Goal: Check status: Check status

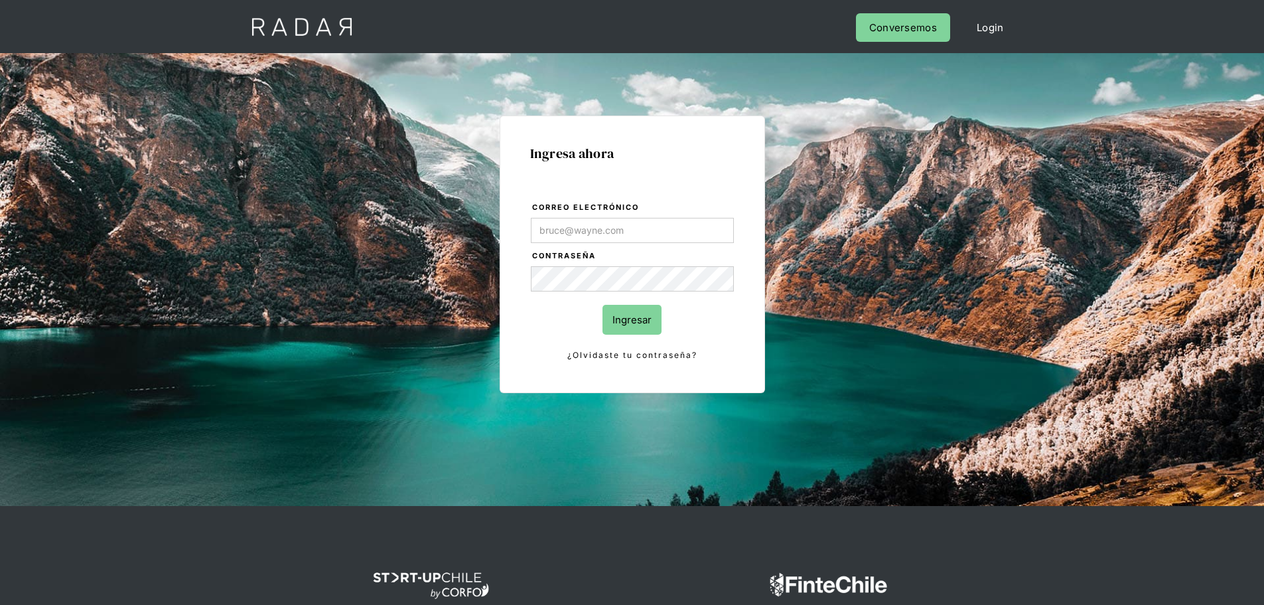
click at [626, 222] on input "Correo electrónico" at bounding box center [632, 230] width 203 height 25
click at [636, 238] on input "Correo electrónico" at bounding box center [632, 230] width 203 height 25
type input "Evans@prontopaga.com"
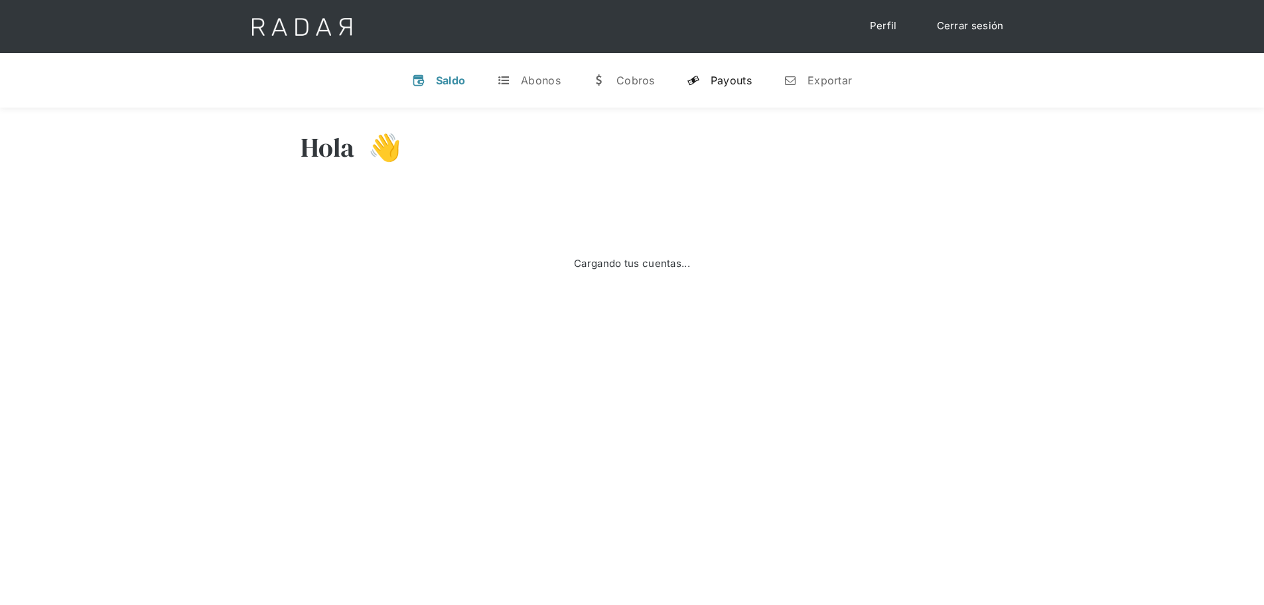
click at [722, 76] on div "Payouts" at bounding box center [731, 80] width 41 height 13
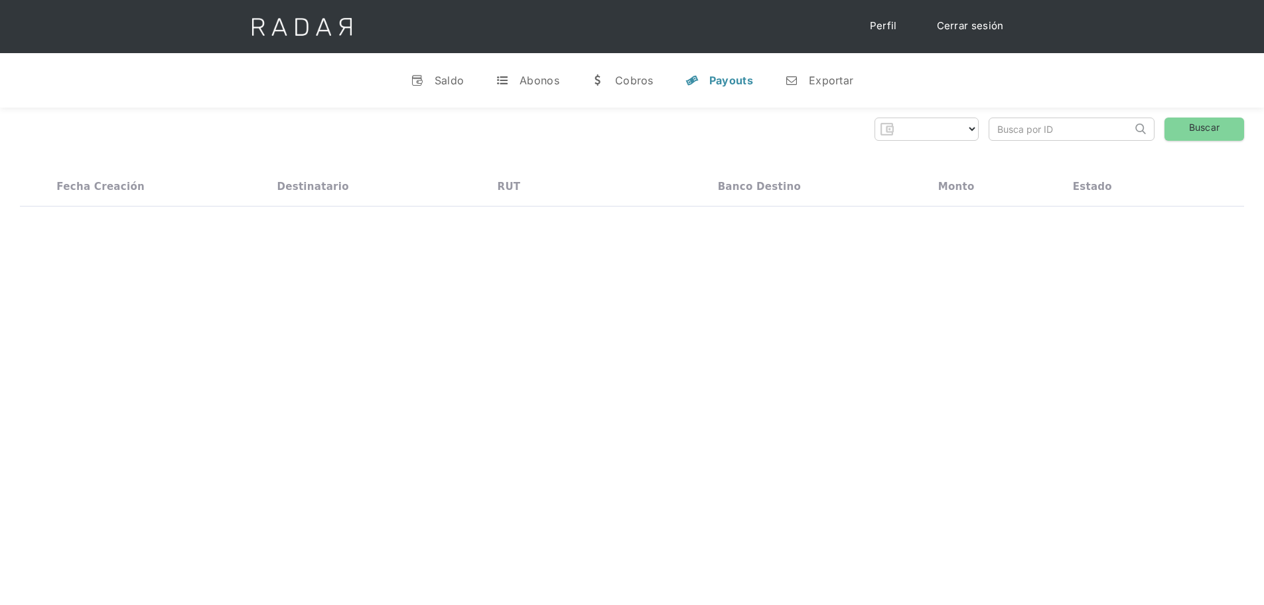
select select "prontopaga"
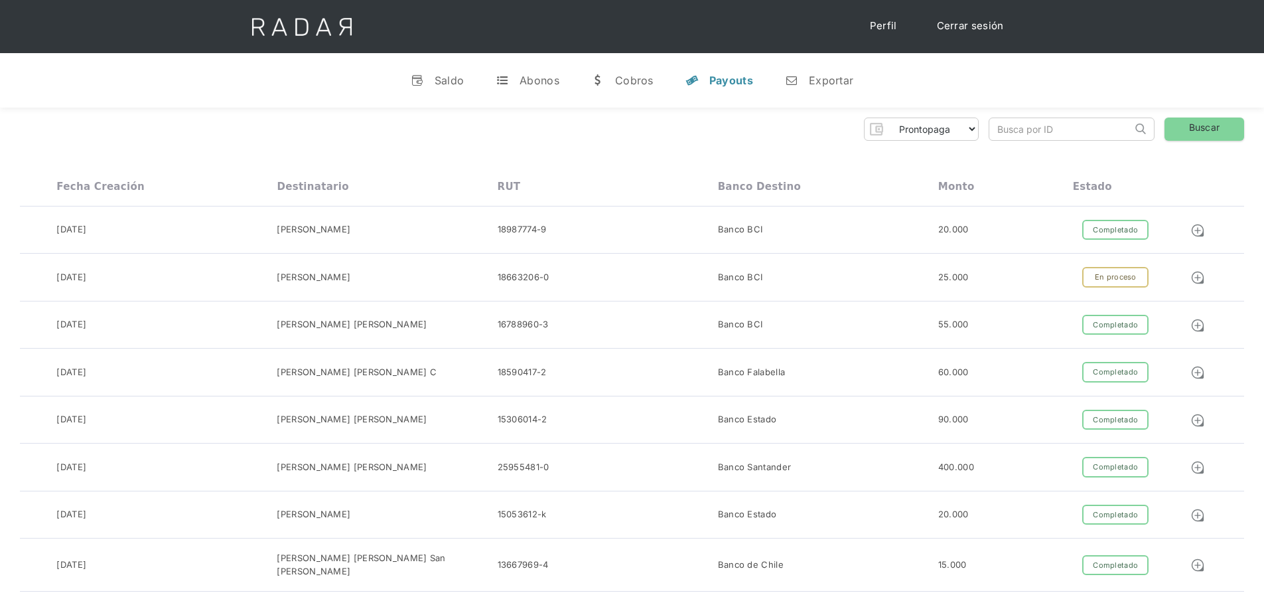
click at [1012, 132] on input "search" at bounding box center [1060, 129] width 143 height 22
paste input "f4134bad-7cad-488c-9d15-85ed326d89b3"
type input "f4134bad-7cad-488c-9d15-85ed326d89b3"
click at [1183, 130] on link "Buscar" at bounding box center [1205, 128] width 80 height 23
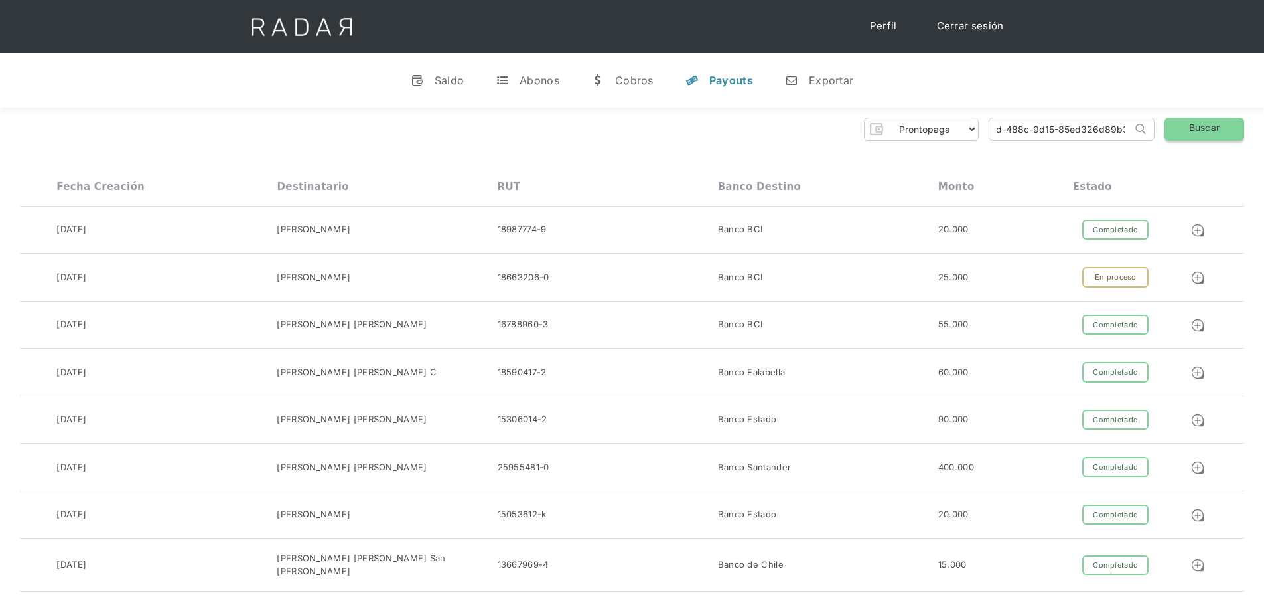
scroll to position [0, 0]
